Goal: Navigation & Orientation: Find specific page/section

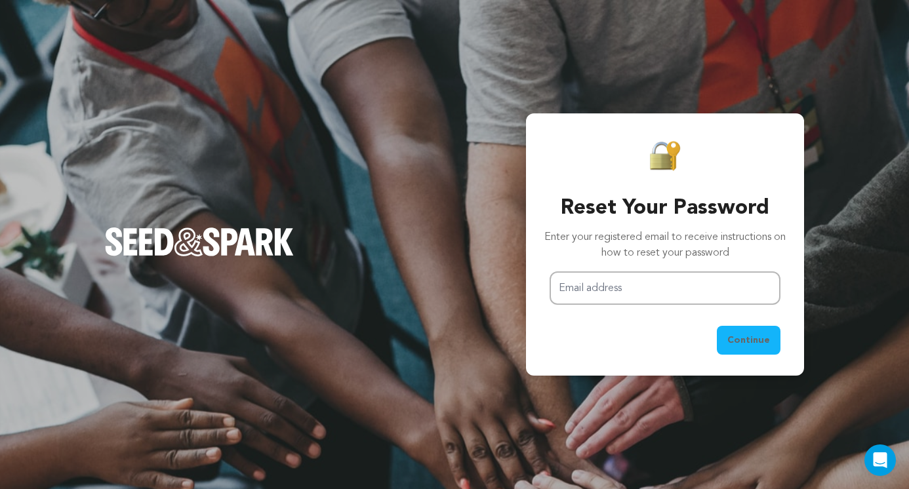
click at [230, 252] on img "Seed&Spark Homepage" at bounding box center [199, 242] width 189 height 29
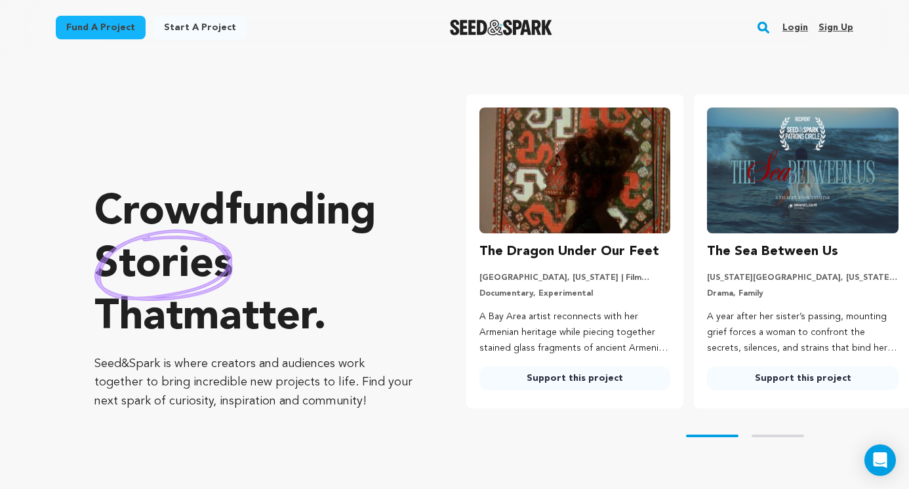
click at [790, 27] on link "Login" at bounding box center [796, 27] width 26 height 21
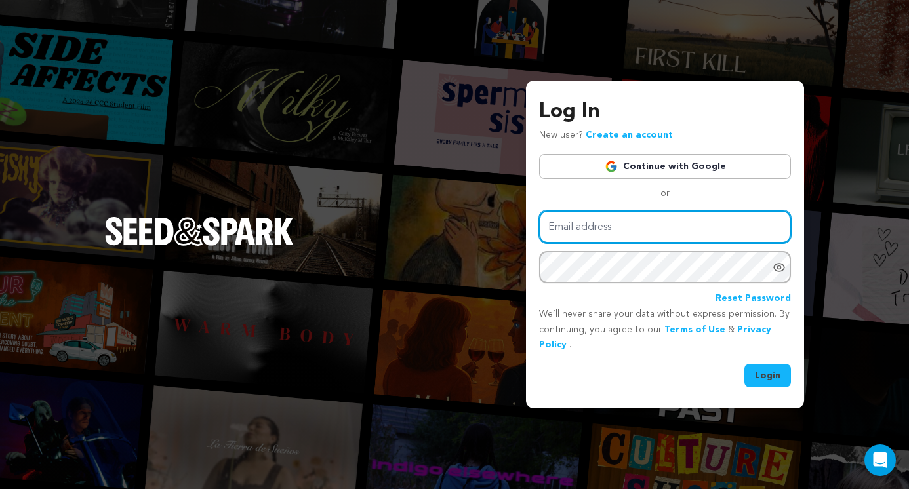
click at [582, 234] on input "Email address" at bounding box center [665, 227] width 252 height 33
type input "acwilliams008@gmail.com"
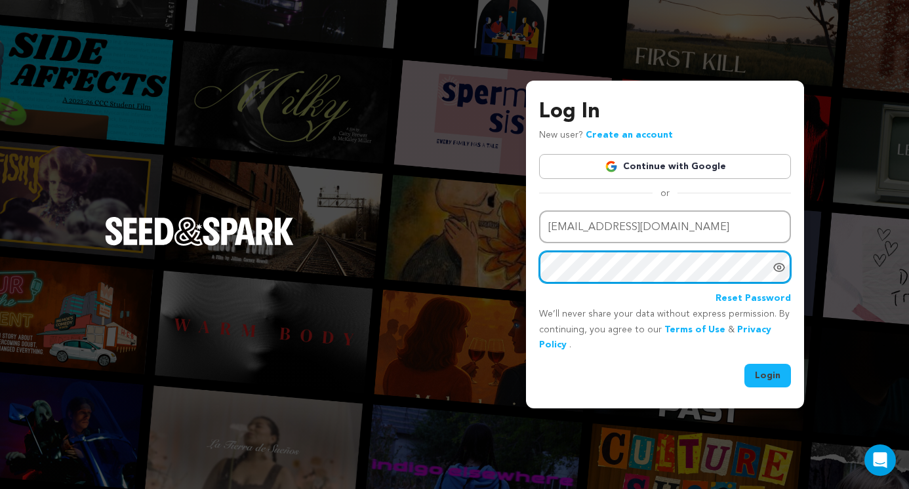
click at [744, 364] on button "Login" at bounding box center [767, 376] width 47 height 24
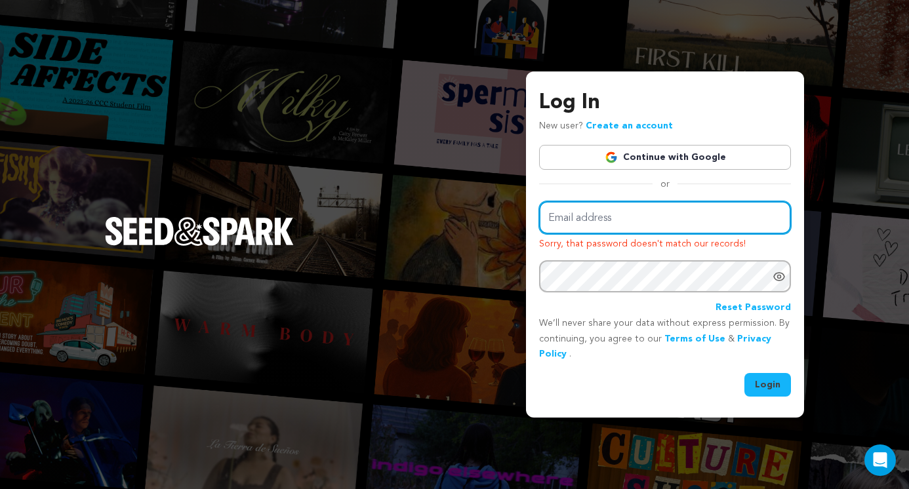
click at [582, 220] on input "Email address" at bounding box center [665, 217] width 252 height 33
type input "[EMAIL_ADDRESS][DOMAIN_NAME]"
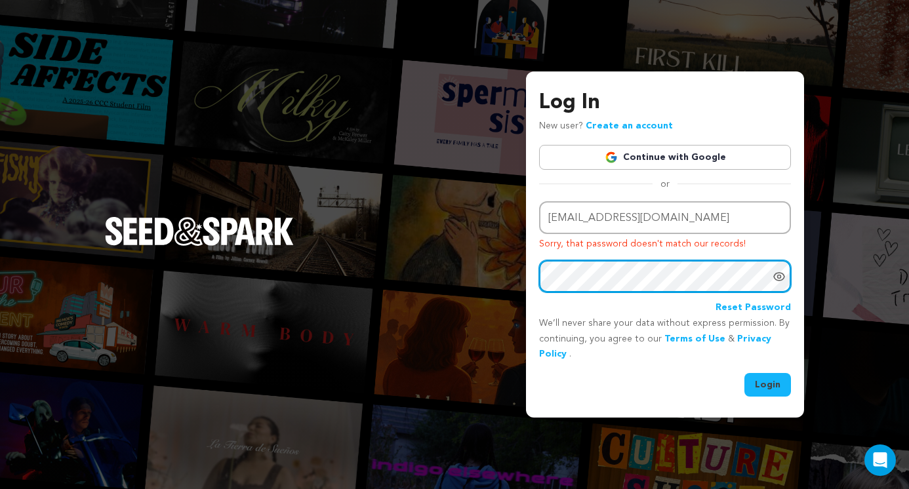
click at [744, 373] on button "Login" at bounding box center [767, 385] width 47 height 24
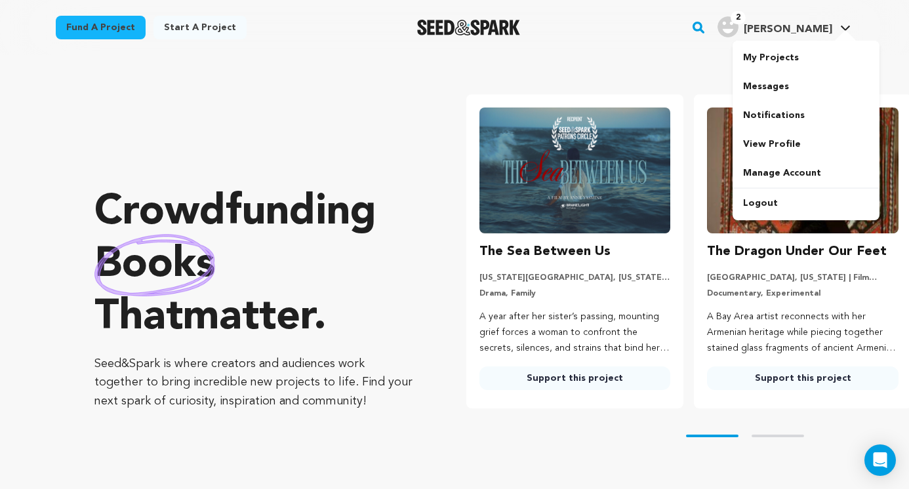
click at [796, 29] on span "[PERSON_NAME]" at bounding box center [788, 29] width 89 height 10
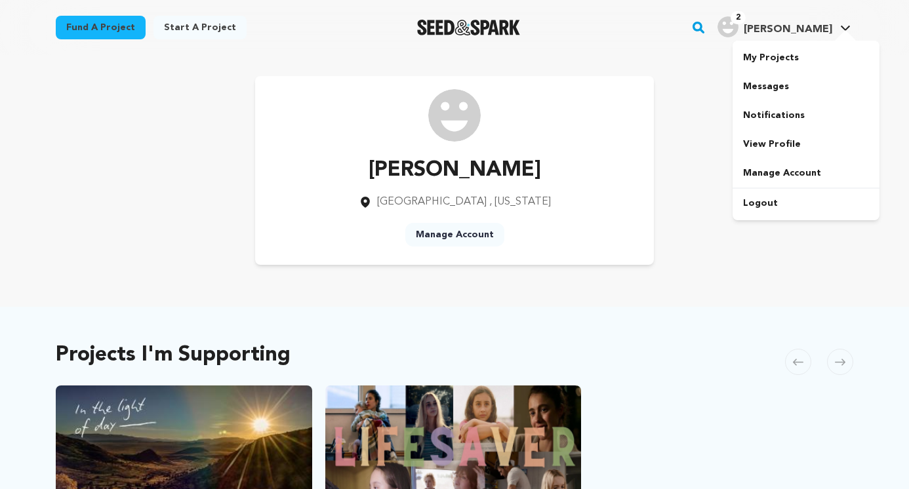
click at [796, 29] on span "[PERSON_NAME]" at bounding box center [788, 29] width 89 height 10
click at [783, 52] on link "My Projects" at bounding box center [806, 57] width 147 height 29
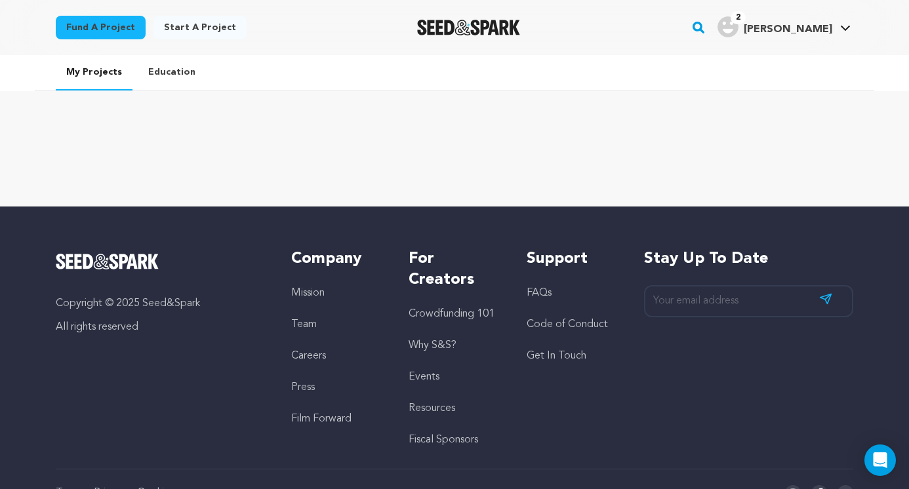
click at [89, 62] on link "My Projects" at bounding box center [94, 72] width 77 height 35
click at [166, 85] on link "Education" at bounding box center [172, 72] width 68 height 34
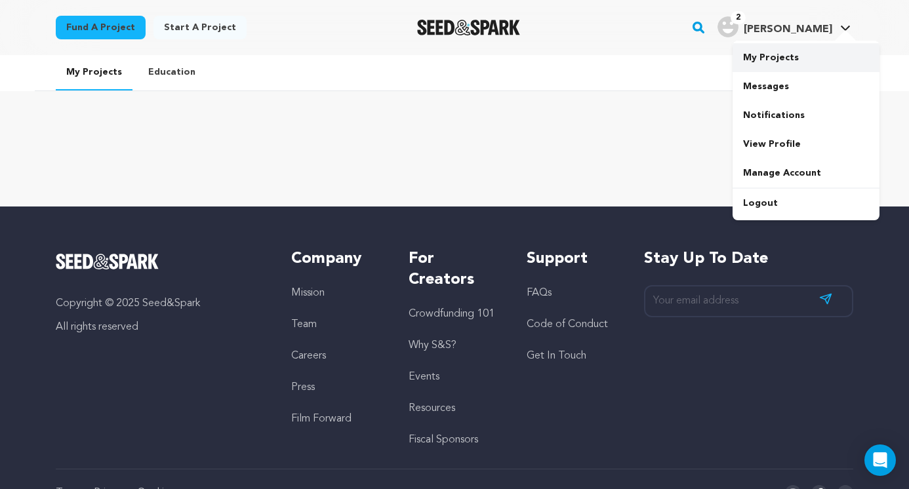
click at [788, 55] on link "My Projects" at bounding box center [806, 57] width 147 height 29
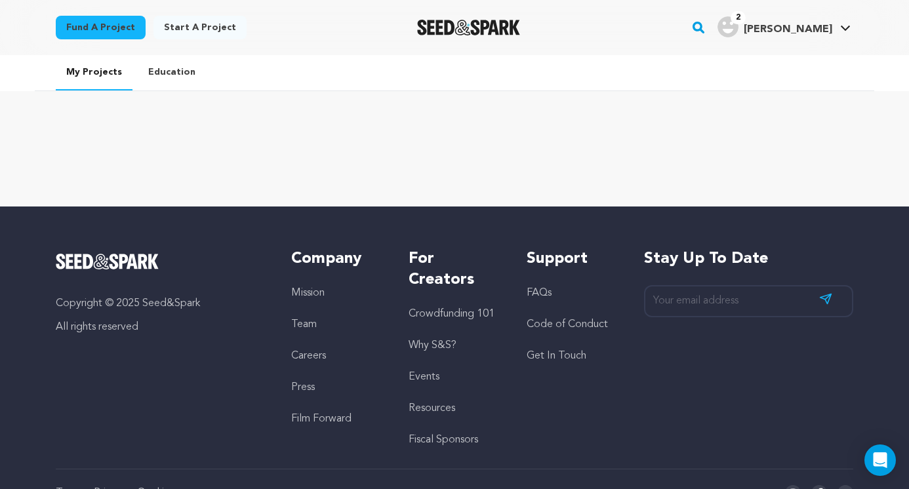
click at [488, 30] on img "Seed&Spark Homepage" at bounding box center [468, 28] width 103 height 16
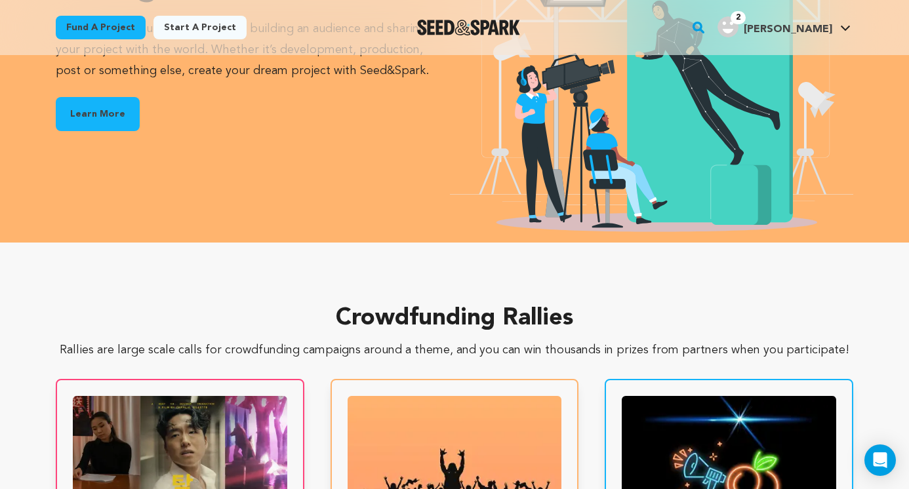
scroll to position [2244, 0]
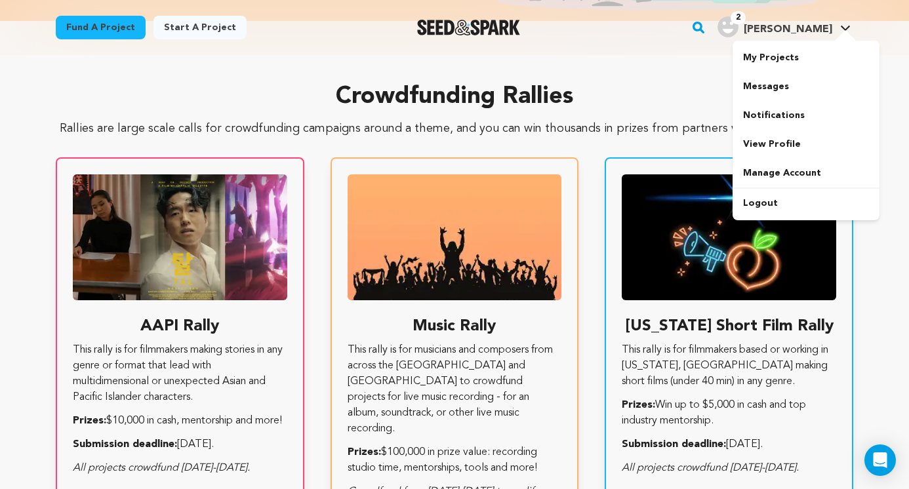
click at [785, 28] on span "[PERSON_NAME]" at bounding box center [788, 29] width 89 height 10
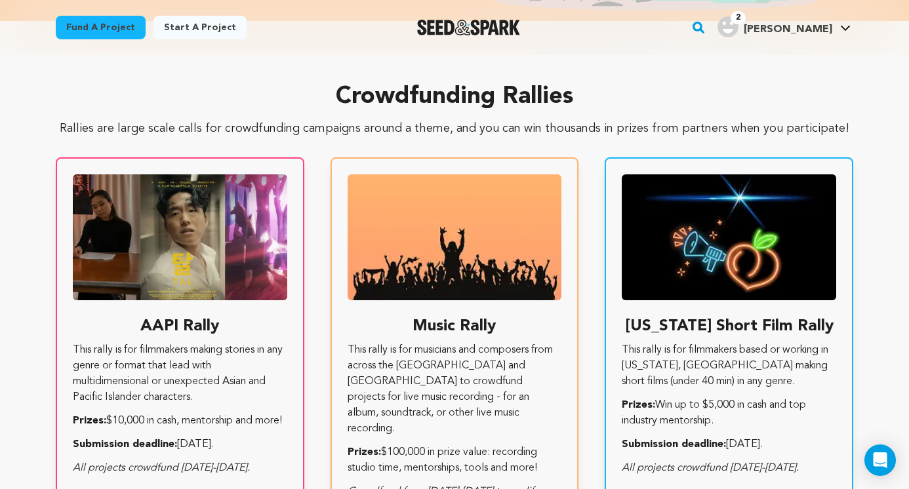
click at [785, 28] on span "[PERSON_NAME]" at bounding box center [788, 29] width 89 height 10
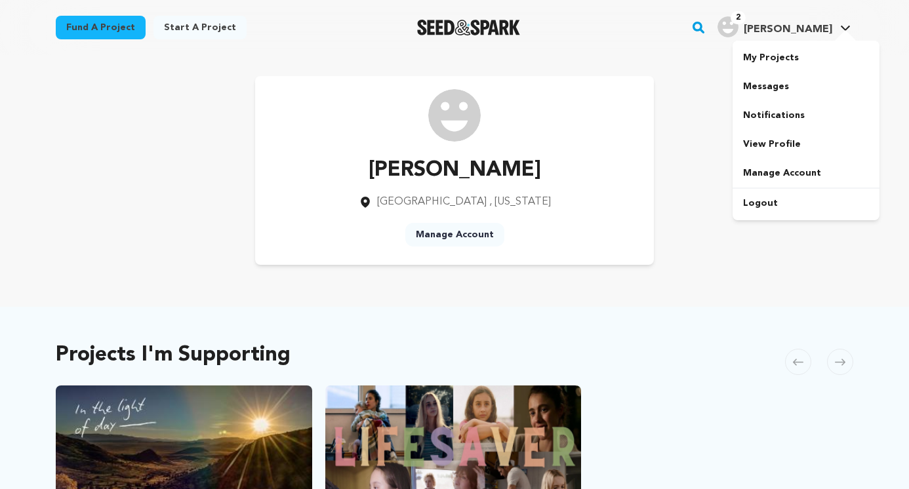
click at [824, 27] on span "[PERSON_NAME]" at bounding box center [788, 29] width 89 height 10
click at [694, 239] on div "Amanda Williams Houston , Texas Manage Account" at bounding box center [455, 170] width 798 height 189
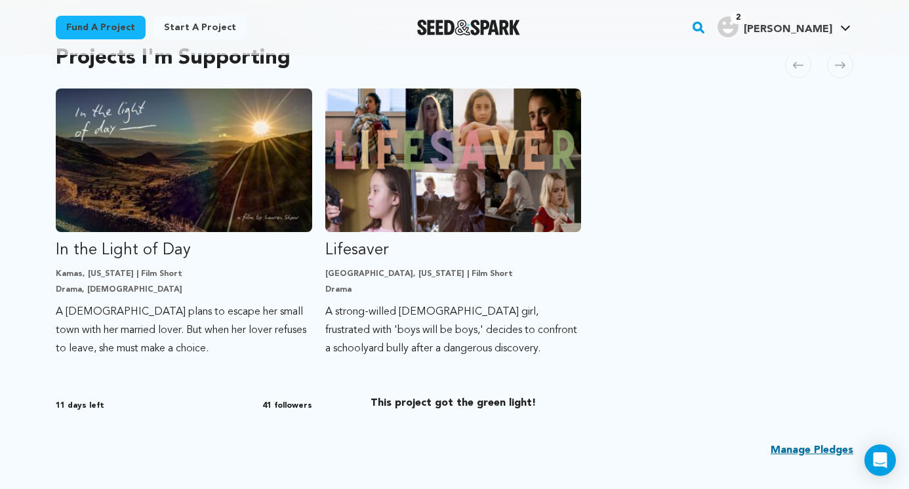
scroll to position [293, 0]
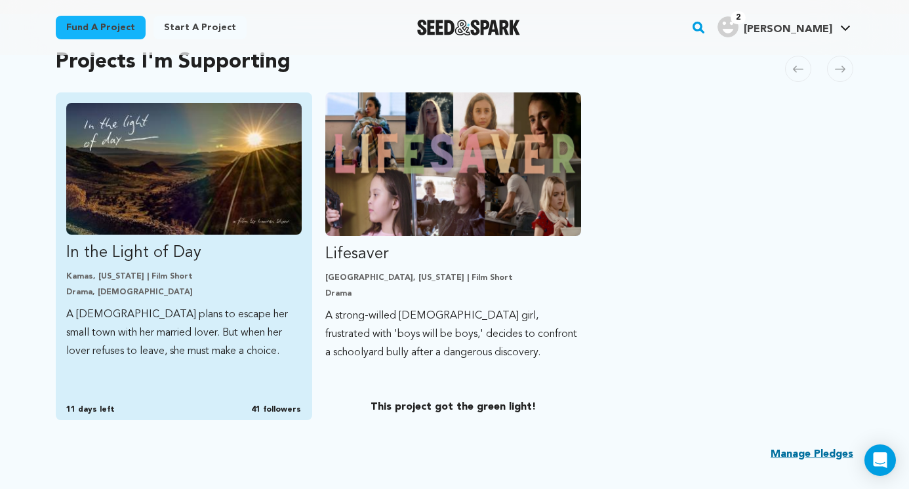
click at [209, 233] on img "Fund In the Light of Day" at bounding box center [183, 169] width 235 height 132
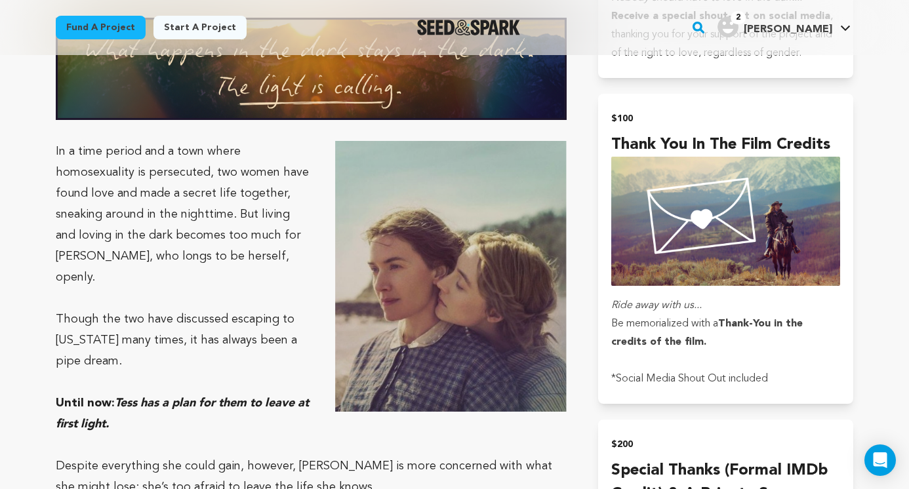
scroll to position [1158, 0]
